Goal: Use online tool/utility: Utilize a website feature to perform a specific function

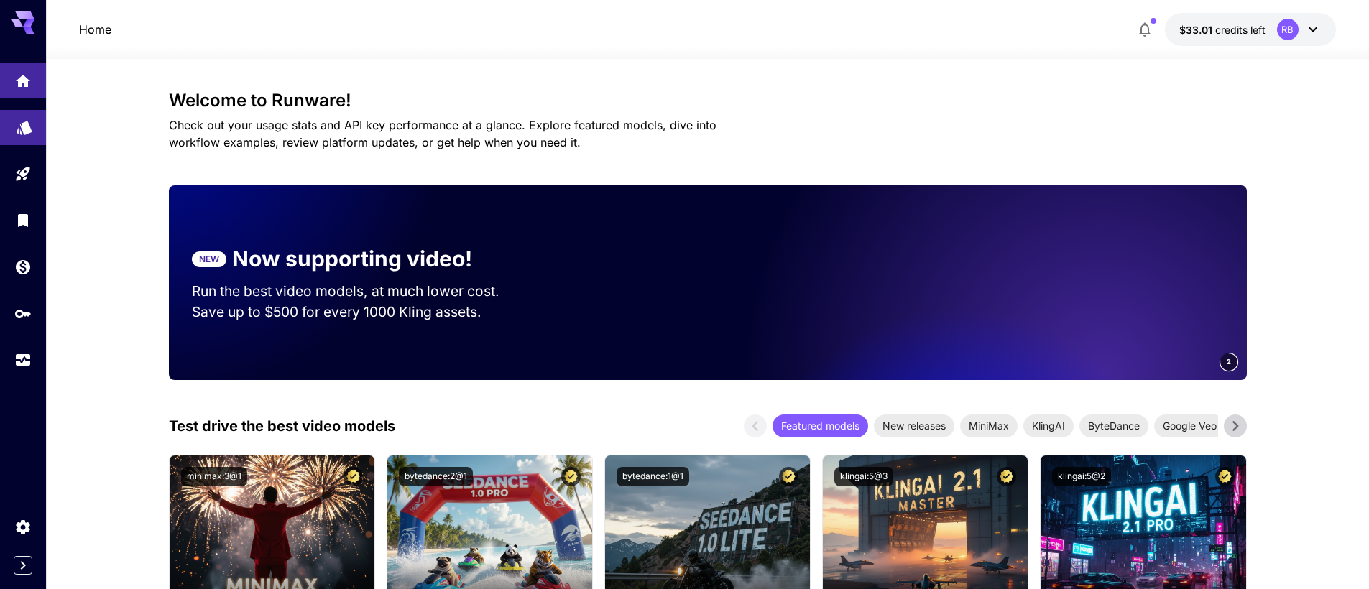
click at [19, 127] on icon "Models" at bounding box center [24, 122] width 17 height 17
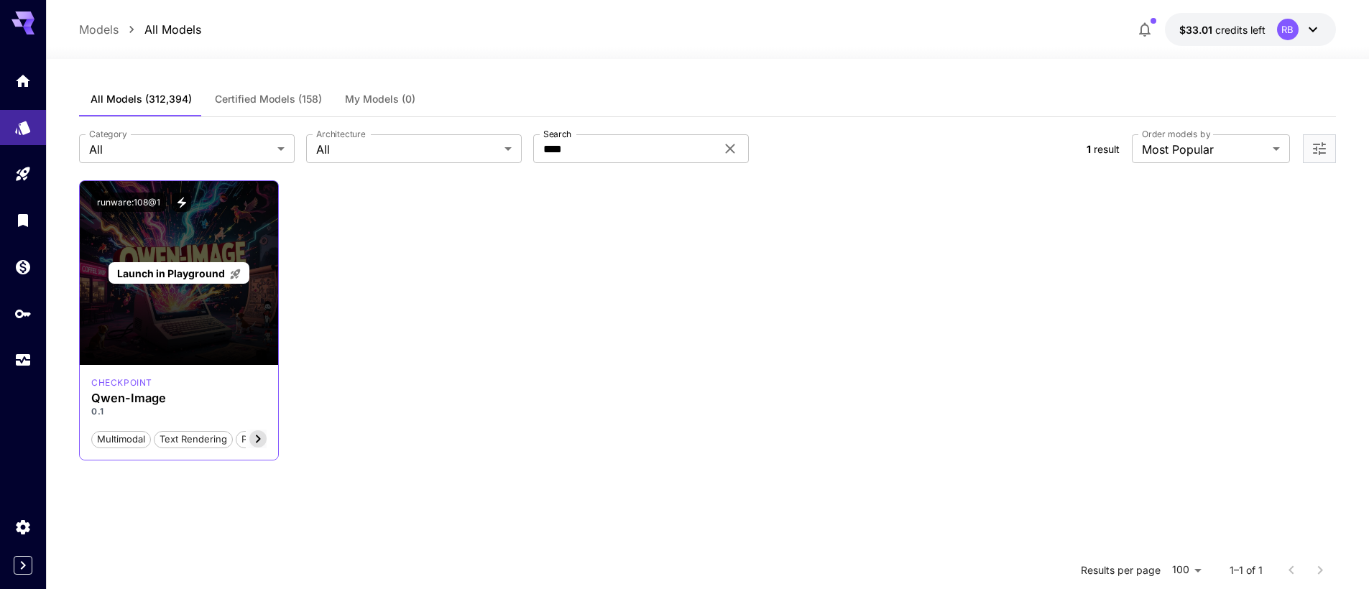
click at [206, 293] on div "Launch in Playground" at bounding box center [179, 273] width 198 height 184
click at [212, 267] on span "Launch in Playground" at bounding box center [171, 273] width 108 height 12
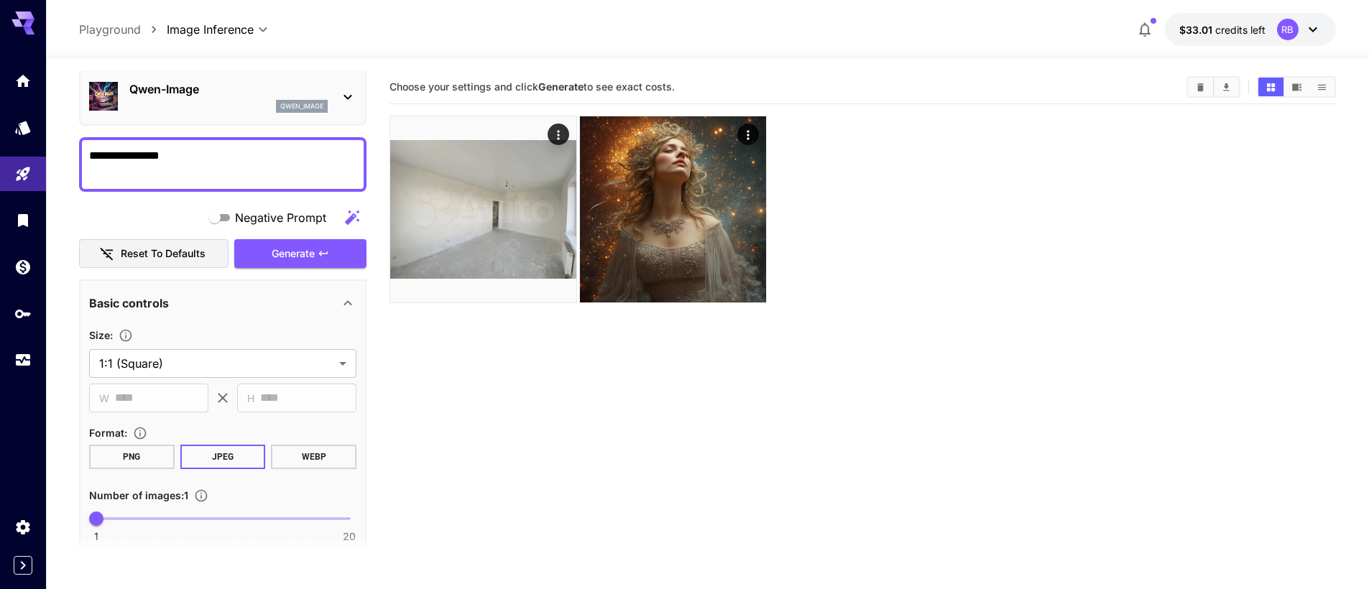
scroll to position [172, 0]
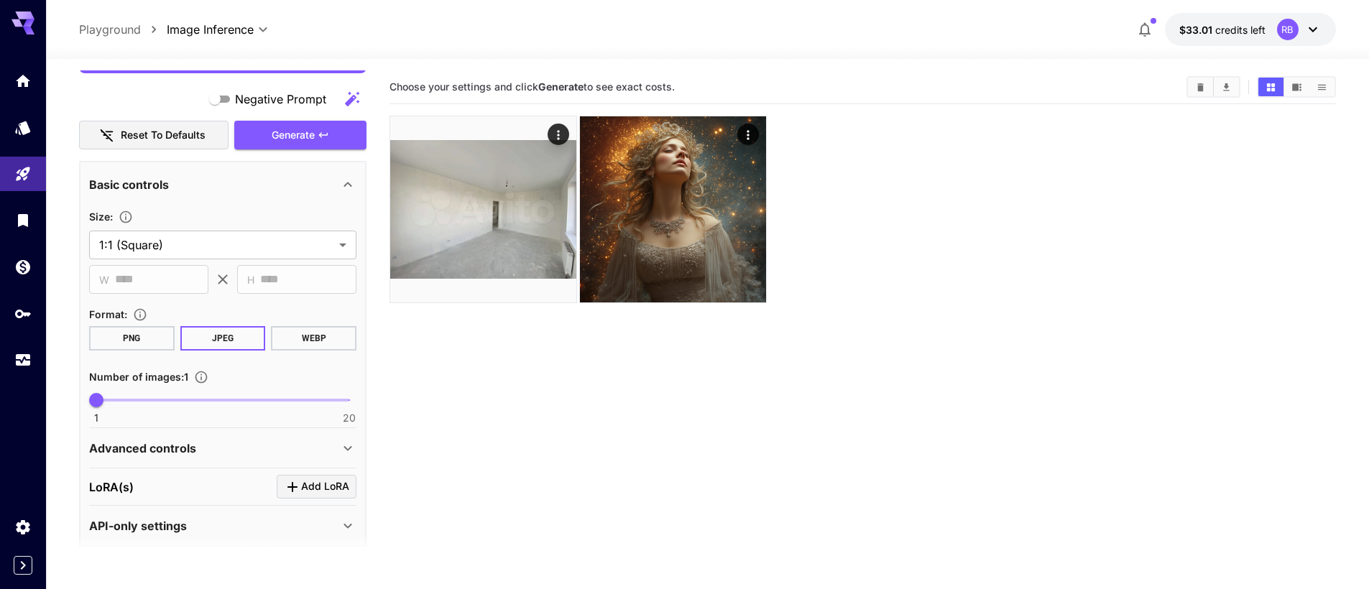
click at [152, 339] on button "PNG" at bounding box center [132, 338] width 86 height 24
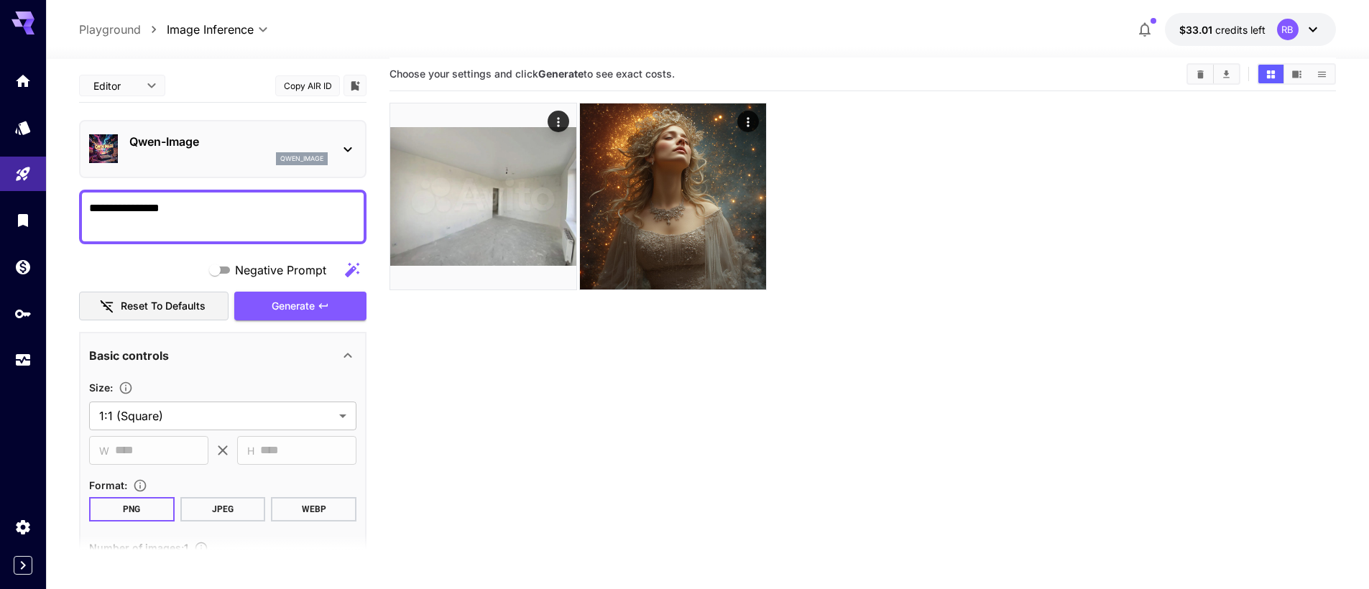
scroll to position [0, 0]
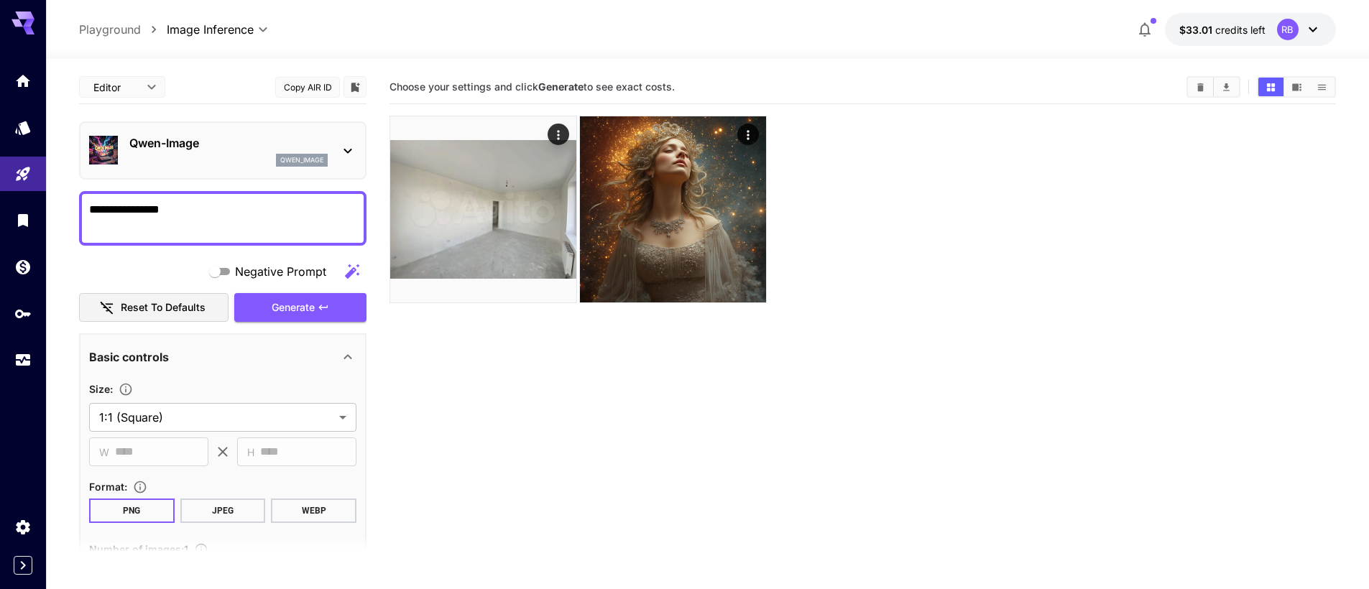
click at [196, 229] on textarea "**********" at bounding box center [222, 218] width 267 height 34
click at [286, 314] on span "Generate" at bounding box center [293, 308] width 43 height 18
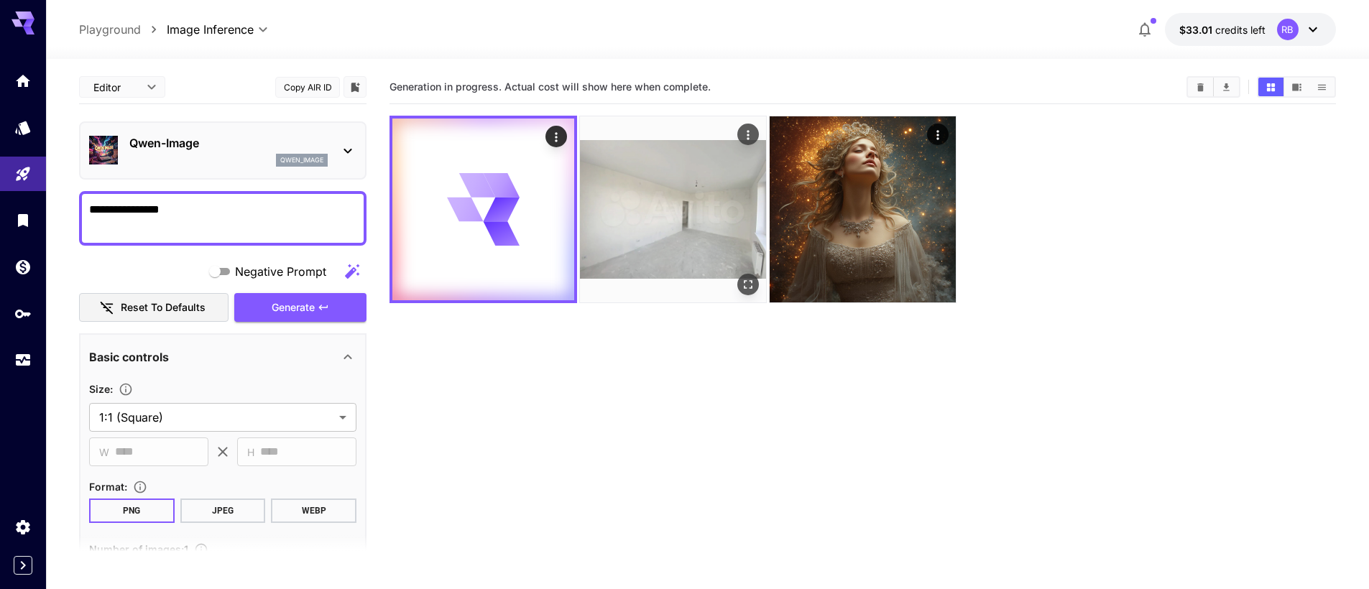
click at [665, 224] on img at bounding box center [673, 209] width 186 height 186
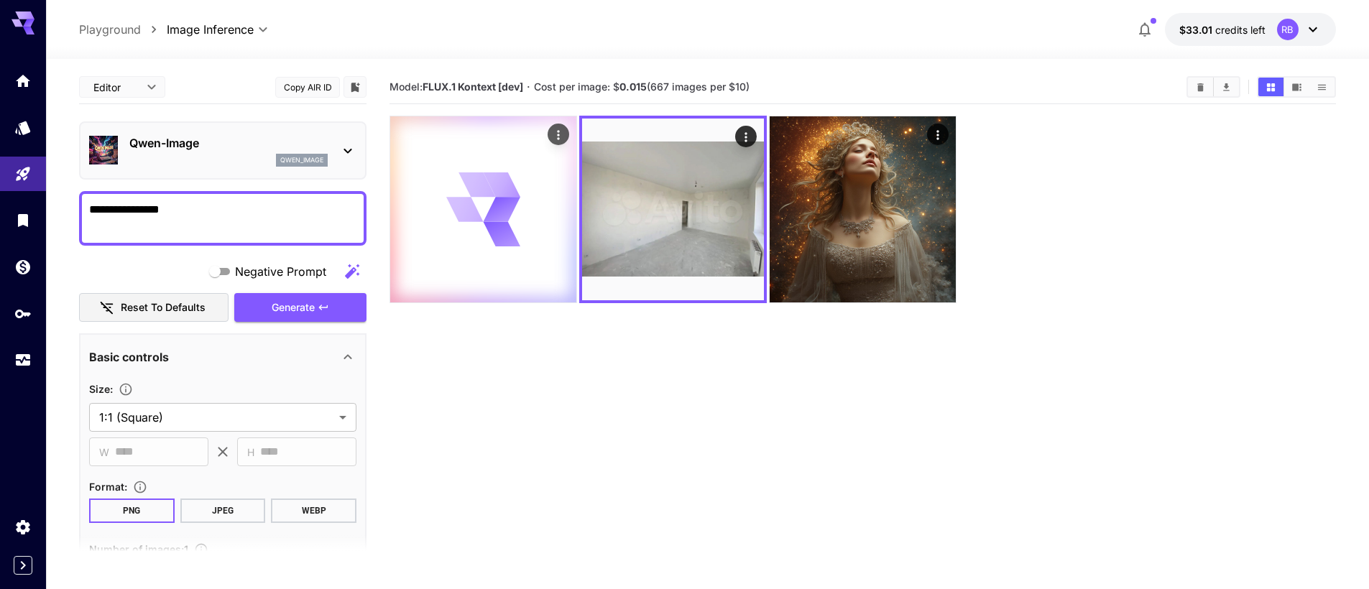
click at [525, 221] on div at bounding box center [483, 209] width 186 height 186
